Goal: Check status: Check status

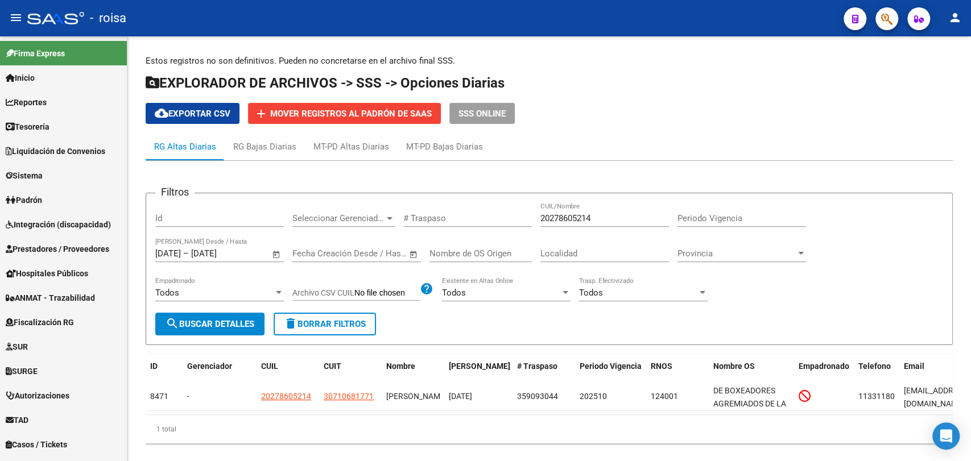
scroll to position [28, 0]
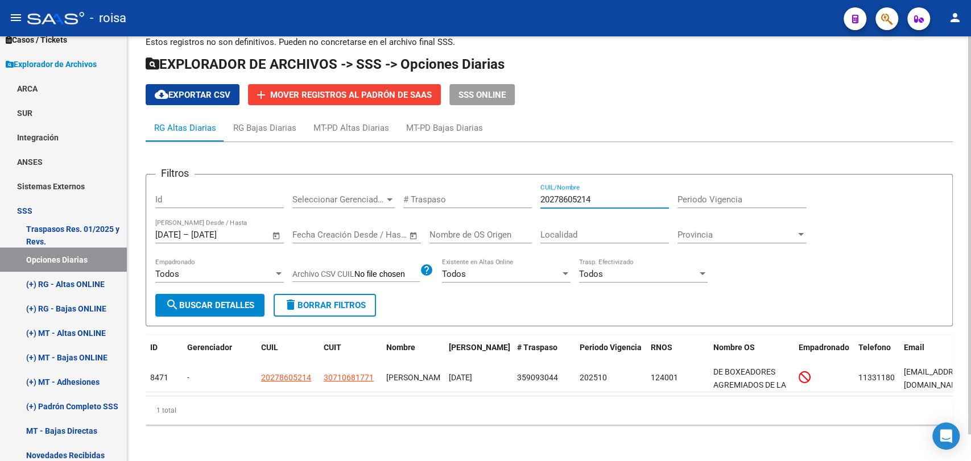
drag, startPoint x: 604, startPoint y: 188, endPoint x: 440, endPoint y: 189, distance: 163.9
click at [440, 188] on div "Filtros Id Seleccionar Gerenciador Seleccionar Gerenciador # Traspaso 202786052…" at bounding box center [549, 239] width 788 height 110
paste input "33334331"
type input "27333343318"
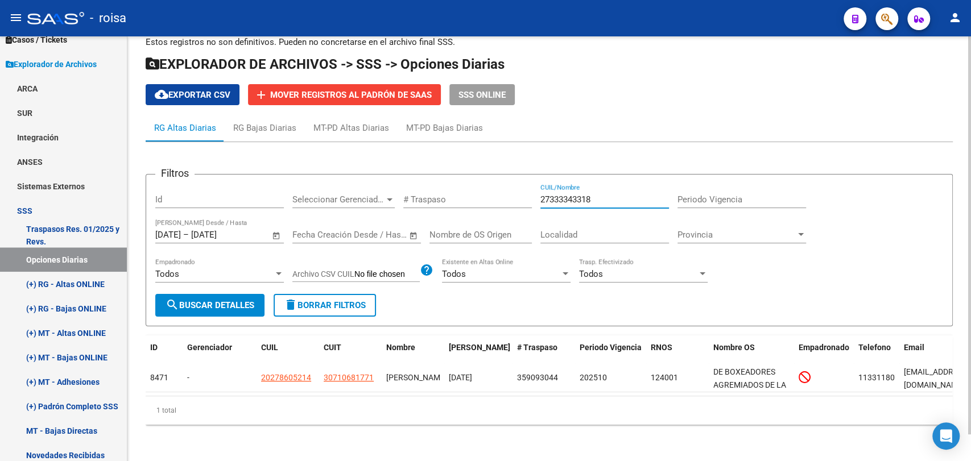
click at [277, 229] on span "Open calendar" at bounding box center [276, 235] width 27 height 27
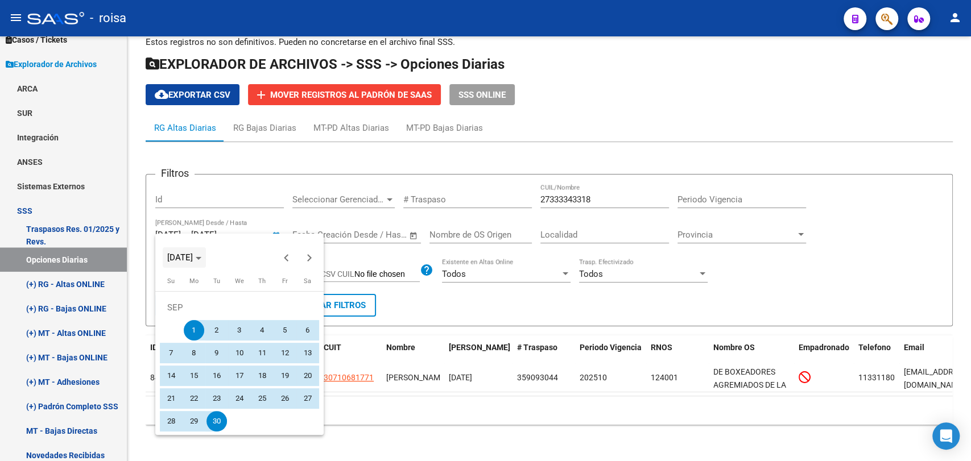
click at [176, 265] on span "Choose month and year" at bounding box center [184, 257] width 43 height 27
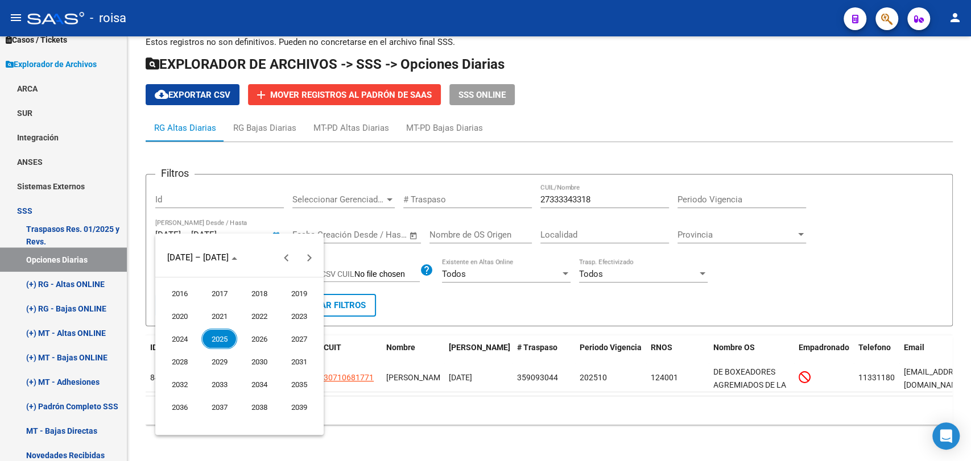
click at [215, 343] on span "2025" at bounding box center [219, 339] width 36 height 20
click at [183, 324] on span "JAN" at bounding box center [180, 316] width 36 height 20
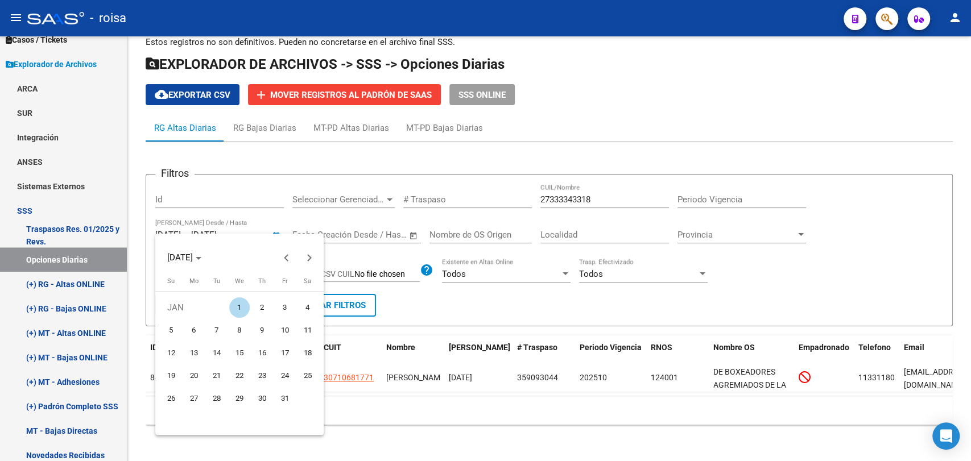
click at [235, 313] on span "1" at bounding box center [239, 308] width 20 height 20
type input "[DATE]"
click at [180, 259] on span "[DATE]" at bounding box center [180, 258] width 26 height 10
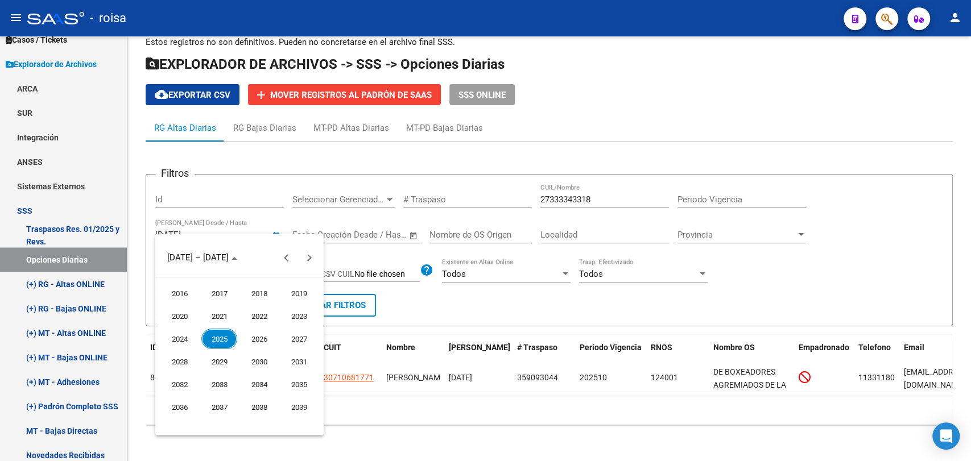
click at [222, 340] on span "2025" at bounding box center [219, 339] width 36 height 20
click at [215, 338] on span "JUN" at bounding box center [219, 339] width 36 height 20
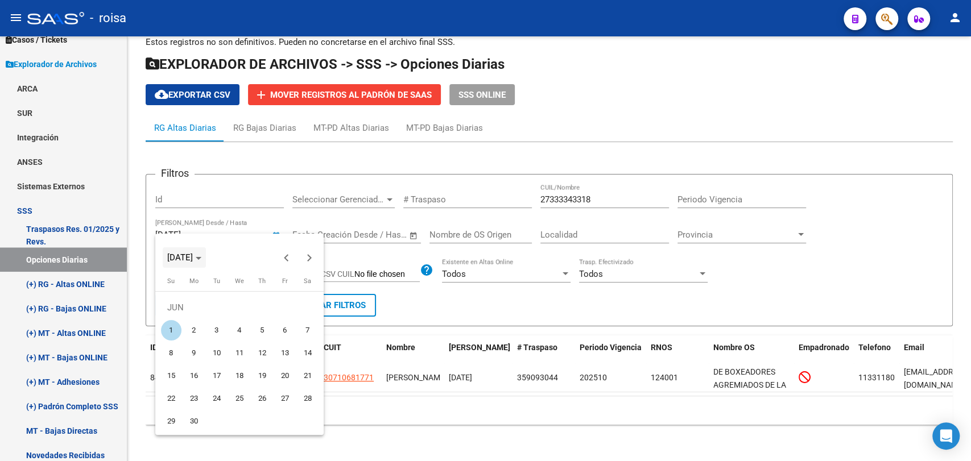
click at [193, 258] on span "[DATE]" at bounding box center [180, 258] width 26 height 10
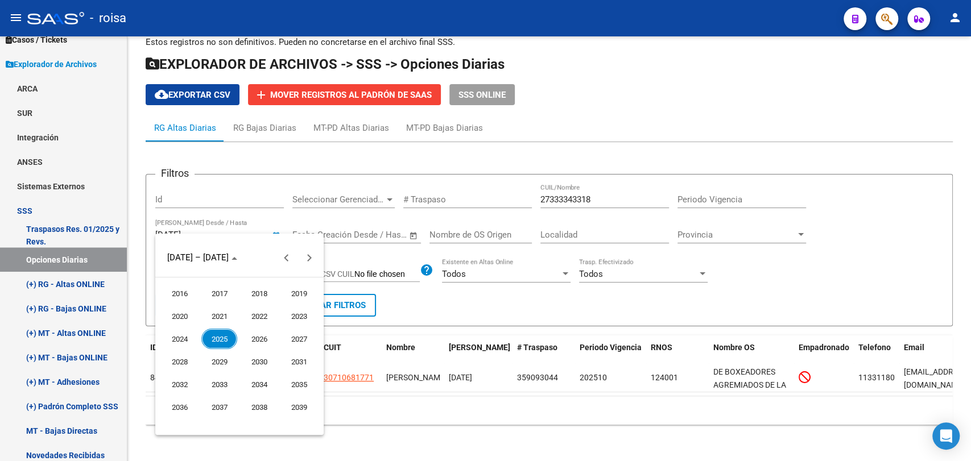
click at [226, 341] on span "2025" at bounding box center [219, 339] width 36 height 20
click at [295, 367] on span "DEC" at bounding box center [299, 362] width 36 height 20
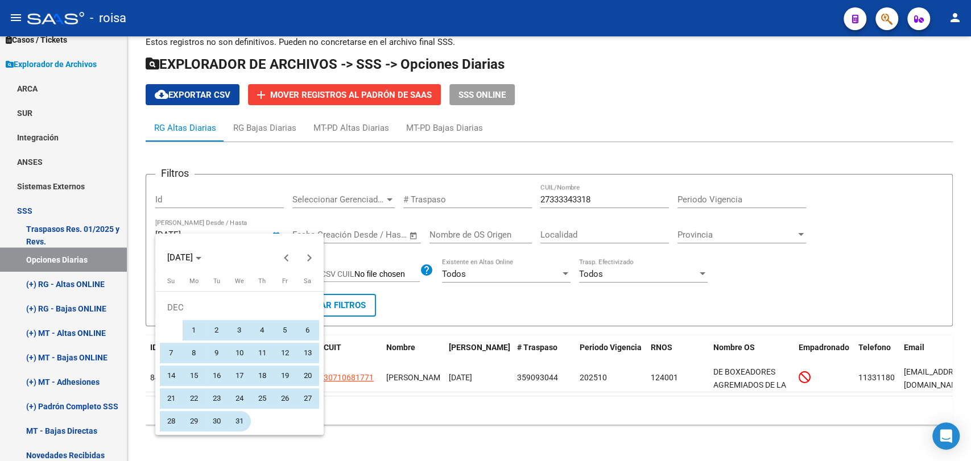
click at [241, 426] on span "31" at bounding box center [239, 421] width 20 height 20
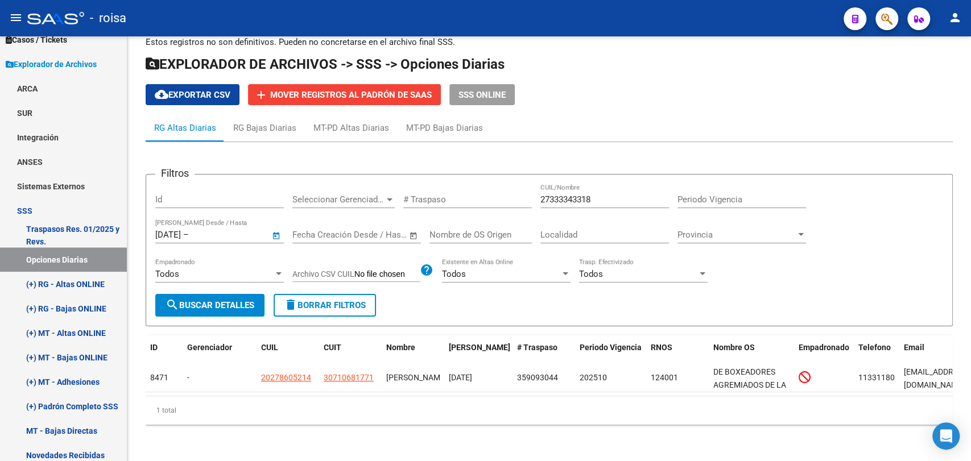
type input "[DATE]"
click at [232, 300] on span "search Buscar Detalles" at bounding box center [210, 305] width 89 height 10
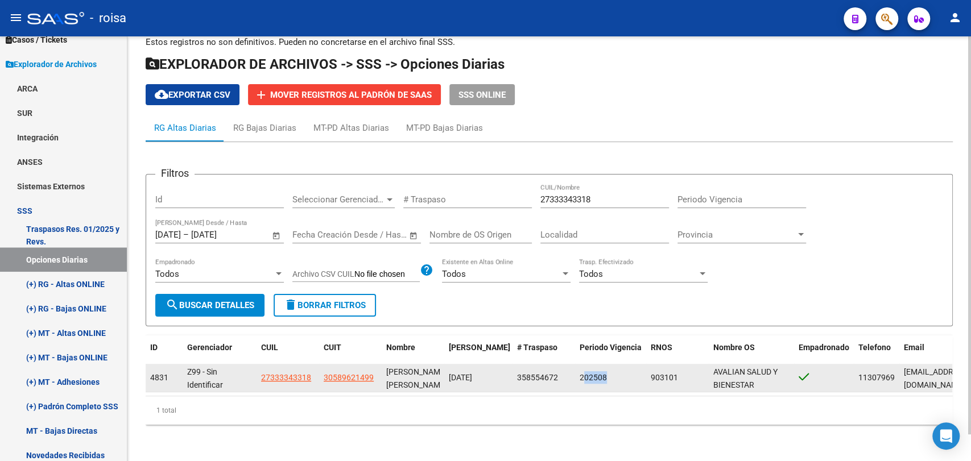
drag, startPoint x: 585, startPoint y: 368, endPoint x: 620, endPoint y: 368, distance: 34.7
click at [620, 372] on div "202508" at bounding box center [611, 378] width 62 height 13
